Goal: Task Accomplishment & Management: Complete application form

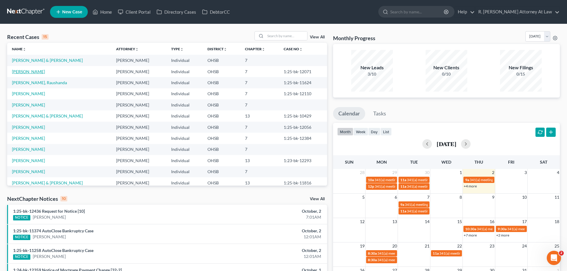
click at [26, 72] on link "[PERSON_NAME]" at bounding box center [28, 71] width 33 height 5
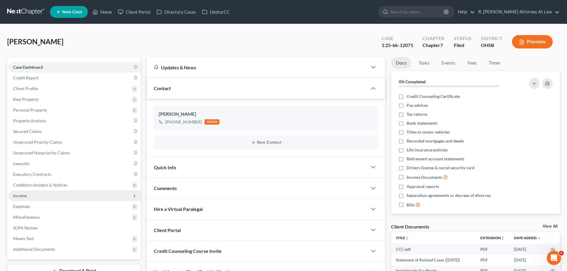
click at [28, 195] on span "Income" at bounding box center [74, 195] width 132 height 11
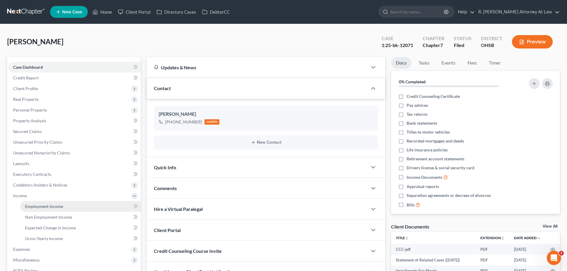
click at [39, 204] on span "Employment Income" at bounding box center [44, 206] width 38 height 5
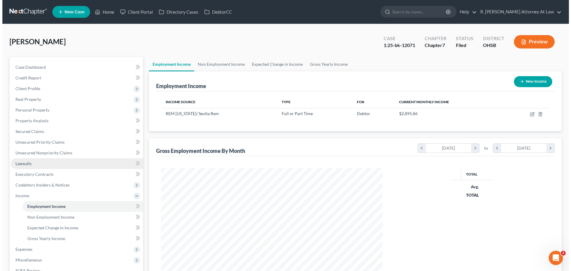
scroll to position [111, 234]
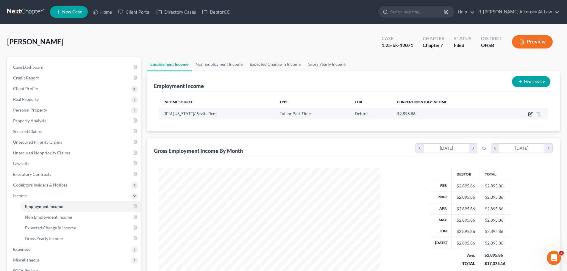
click at [529, 113] on icon "button" at bounding box center [530, 115] width 4 height 4
select select "0"
select select "36"
select select "0"
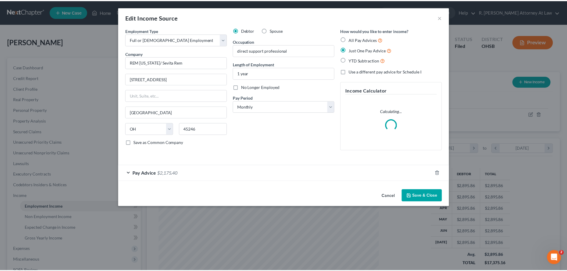
scroll to position [112, 236]
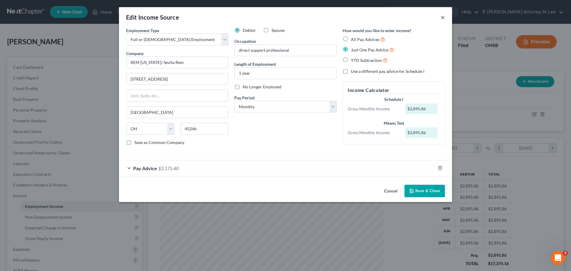
drag, startPoint x: 444, startPoint y: 18, endPoint x: 439, endPoint y: 19, distance: 4.6
click at [444, 18] on button "×" at bounding box center [443, 17] width 4 height 7
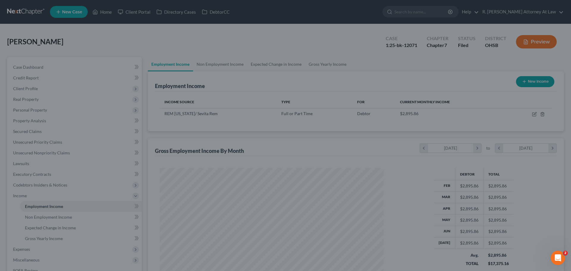
scroll to position [297338, 297215]
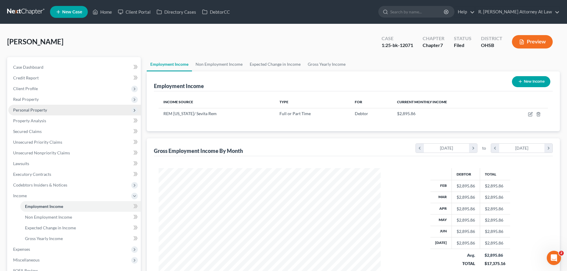
click at [35, 109] on span "Personal Property" at bounding box center [30, 109] width 34 height 5
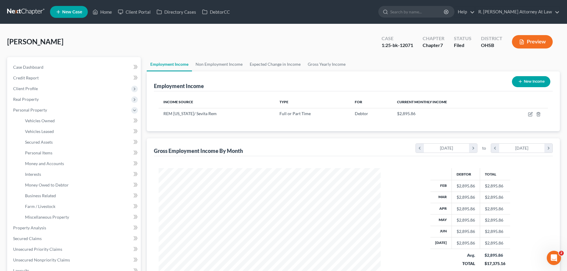
drag, startPoint x: 154, startPoint y: 33, endPoint x: 124, endPoint y: 26, distance: 31.2
click at [154, 32] on div "[PERSON_NAME] Upgraded Case 1:25-bk-12071 Chapter Chapter 7 Status [GEOGRAPHIC_…" at bounding box center [283, 44] width 552 height 26
click at [106, 15] on link "Home" at bounding box center [102, 12] width 25 height 11
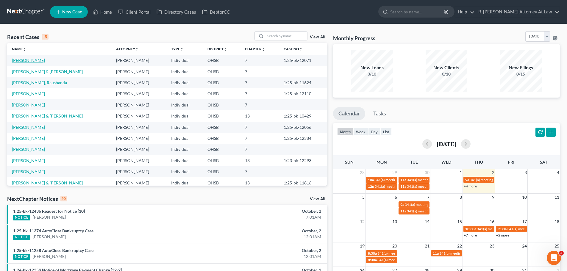
click at [29, 59] on link "[PERSON_NAME]" at bounding box center [28, 60] width 33 height 5
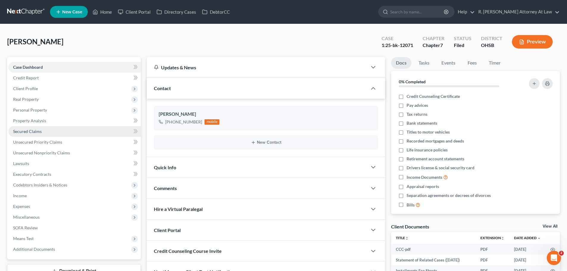
click at [29, 130] on span "Secured Claims" at bounding box center [27, 131] width 29 height 5
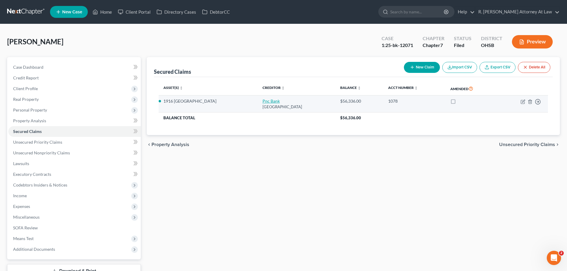
click at [262, 99] on link "Pnc Bank" at bounding box center [270, 100] width 17 height 5
select select "36"
select select "2"
select select "0"
